Goal: Task Accomplishment & Management: Manage account settings

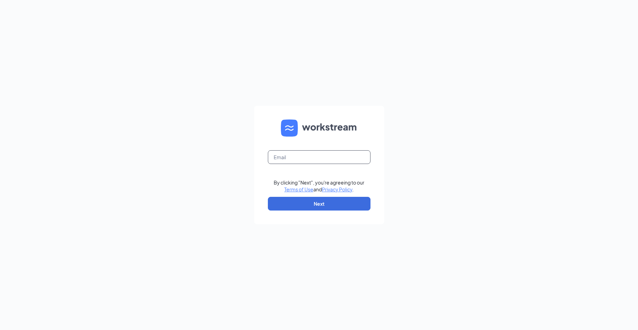
click at [345, 156] on input "text" at bounding box center [319, 157] width 103 height 14
type input "[EMAIL_ADDRESS][DOMAIN_NAME]"
click at [345, 206] on button "Next" at bounding box center [319, 204] width 103 height 14
